Goal: Navigation & Orientation: Find specific page/section

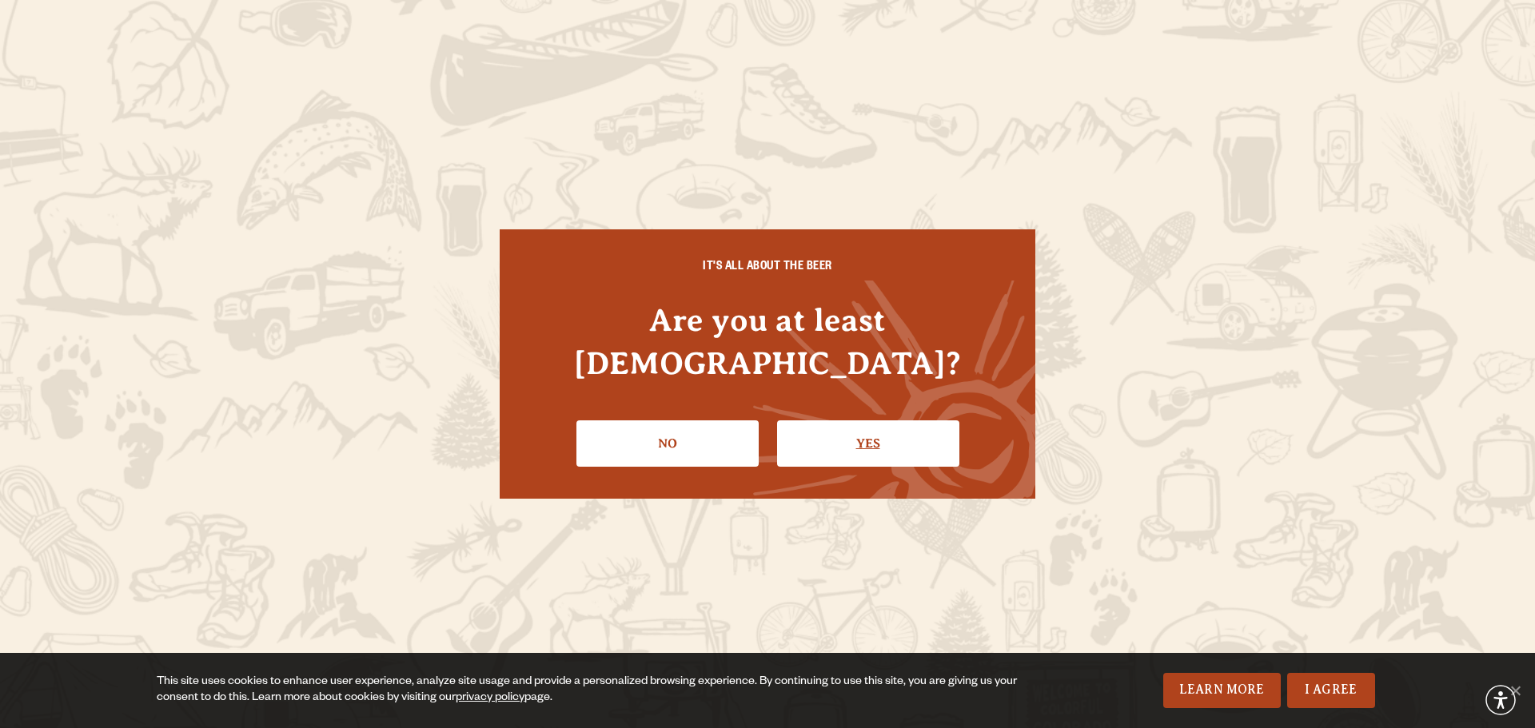
click at [839, 427] on link "Yes" at bounding box center [868, 444] width 182 height 46
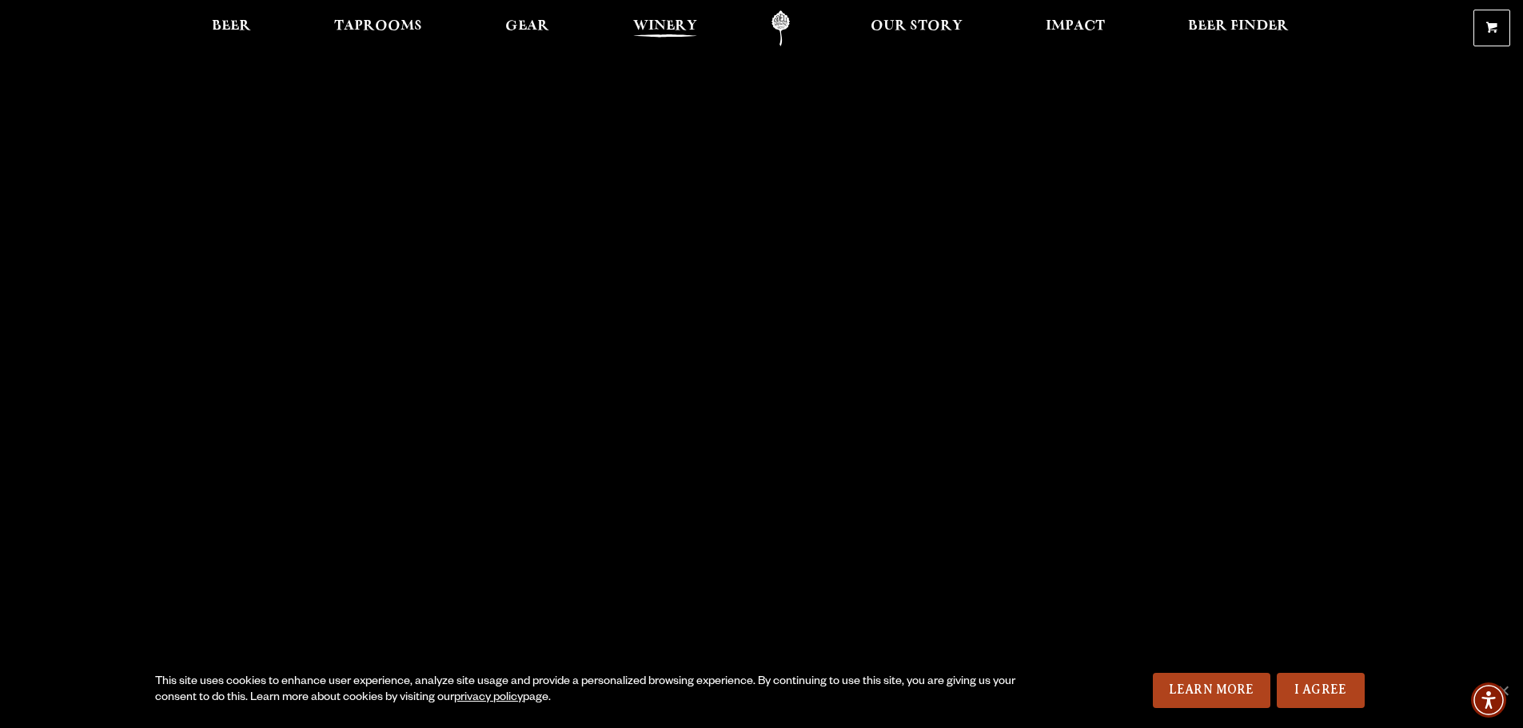
click at [670, 22] on span "Winery" at bounding box center [665, 26] width 64 height 13
click at [220, 20] on span "Beer" at bounding box center [231, 26] width 39 height 13
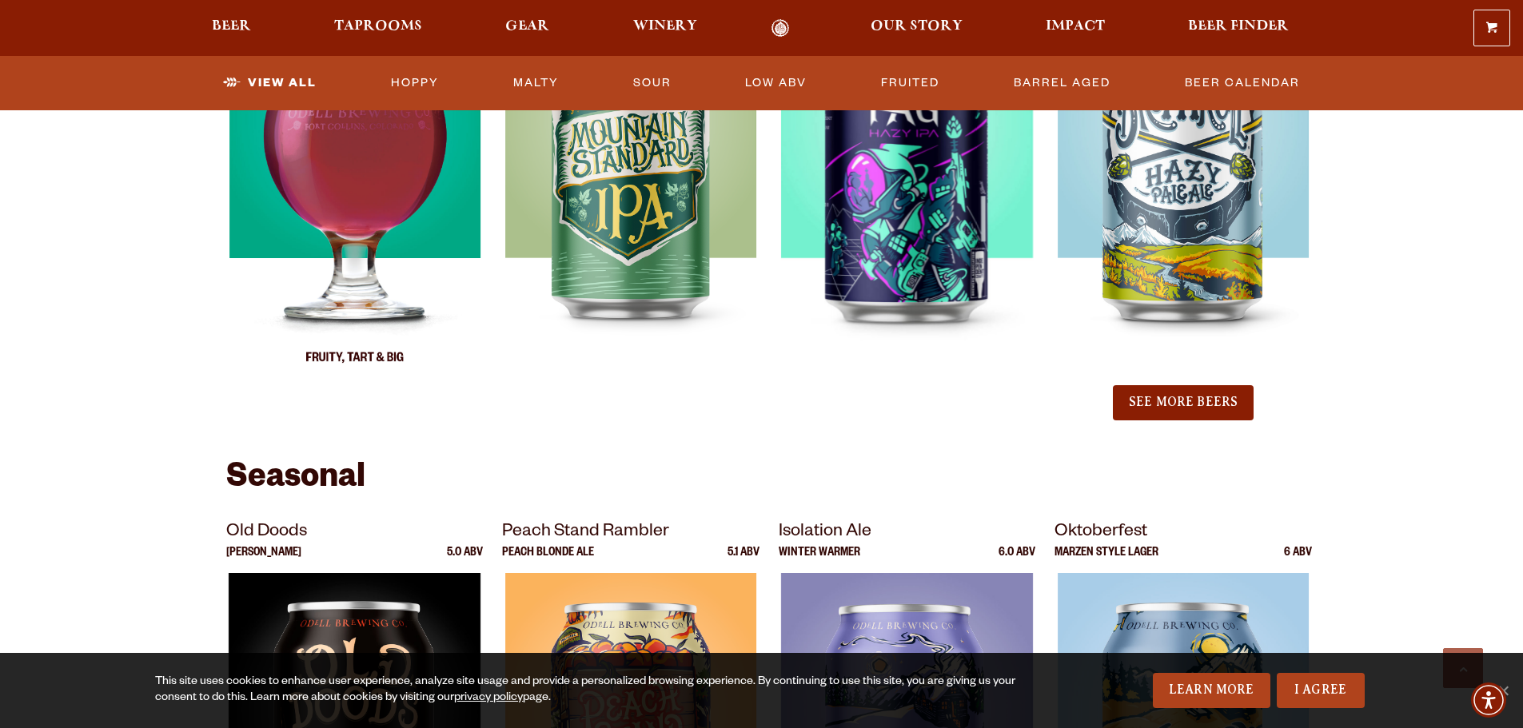
scroll to position [1759, 0]
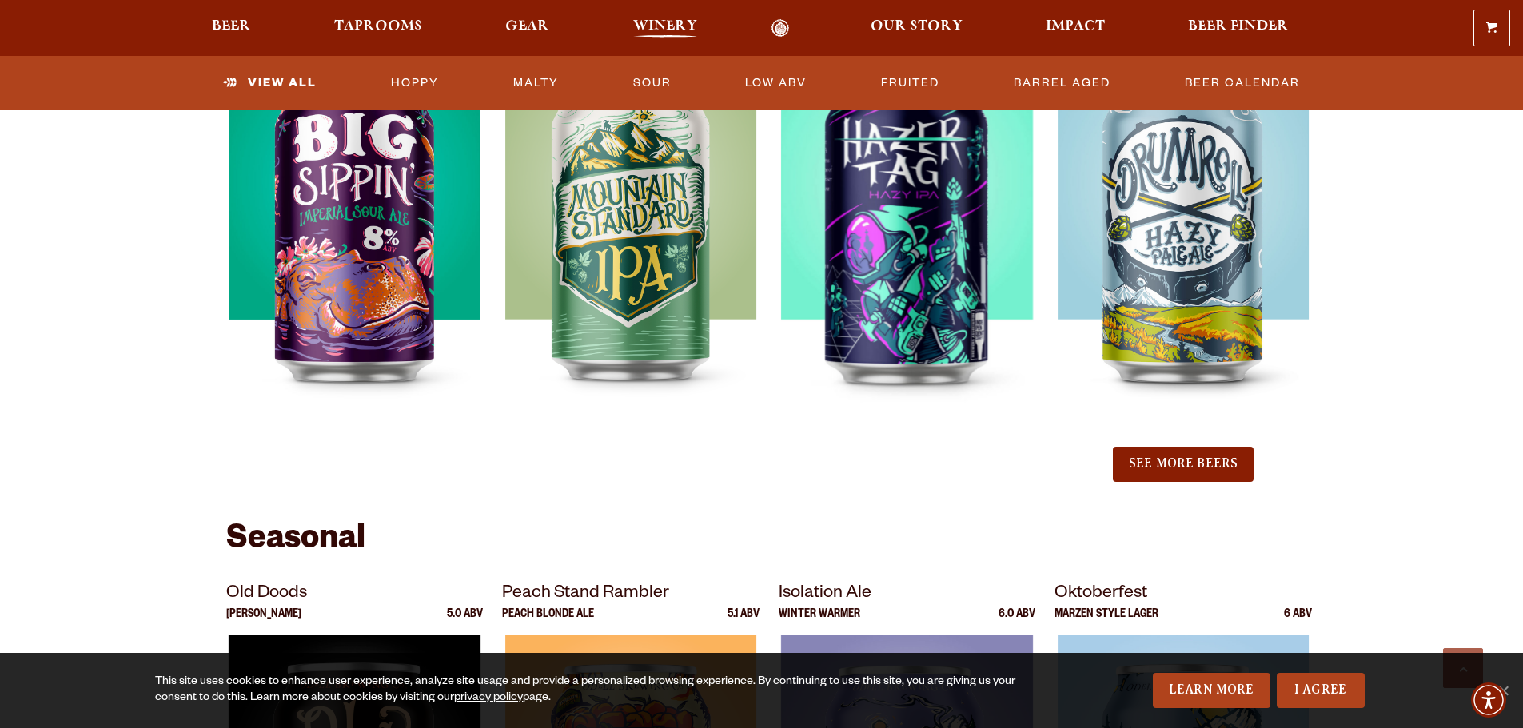
click at [659, 20] on span "Winery" at bounding box center [665, 26] width 64 height 13
